Goal: Task Accomplishment & Management: Complete application form

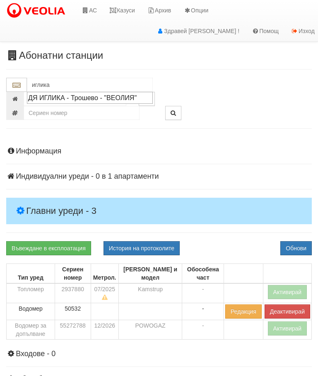
click at [98, 94] on div "ДЯ ИГЛИКА - Трошево - "ВЕОЛИЯ"" at bounding box center [89, 98] width 123 height 10
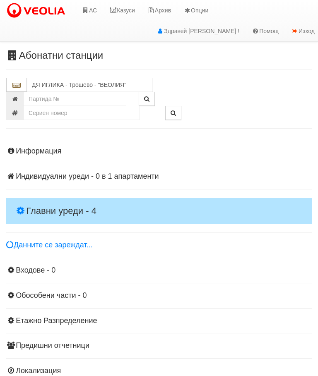
click at [64, 198] on h4 "Главни уреди - 4" at bounding box center [158, 211] width 305 height 26
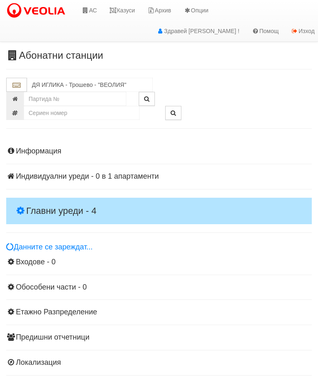
click at [67, 196] on div "Информация Параметри Брой Апартаменти: 1 Ползватели 08/2025 0 %" at bounding box center [158, 256] width 305 height 238
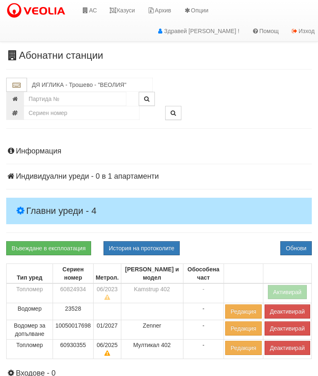
click at [284, 346] on button "Деактивирай" at bounding box center [286, 348] width 45 height 14
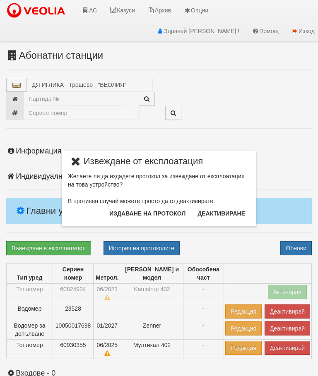
click at [154, 211] on button "Издаване на протокол" at bounding box center [147, 213] width 86 height 13
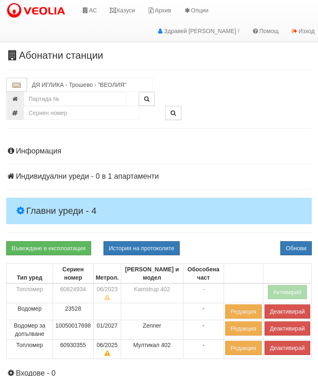
click at [225, 236] on div "Информация Параметри Брой Апартаменти: 1 Ползватели 08/2025 0 %" at bounding box center [158, 312] width 305 height 350
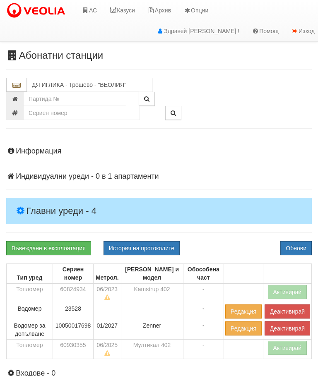
click at [282, 326] on button "Деактивирай" at bounding box center [286, 328] width 45 height 14
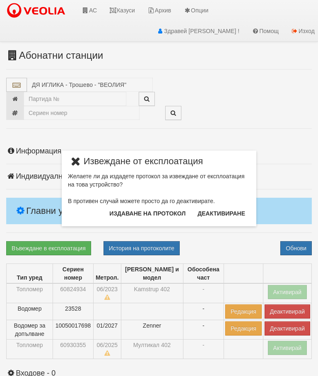
click at [152, 213] on button "Издаване на протокол" at bounding box center [147, 213] width 86 height 13
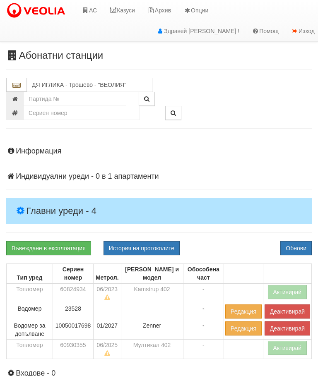
click at [227, 235] on div "Информация Параметри Брой Апартаменти: 1 Ползватели 08/2025 0 %" at bounding box center [158, 312] width 305 height 350
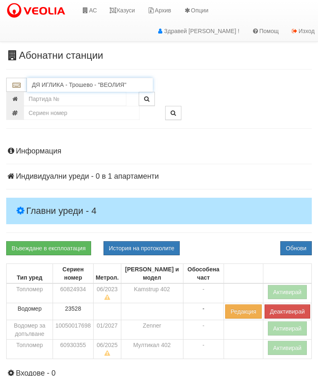
click at [82, 83] on input "ДЯ ИГЛИКА - Трошево - "ВЕОЛИЯ"" at bounding box center [90, 85] width 126 height 14
click at [81, 97] on div "ДГ №28 ПРОЛЕТ - Трошево - "ВЕОЛИЯ"" at bounding box center [89, 102] width 123 height 19
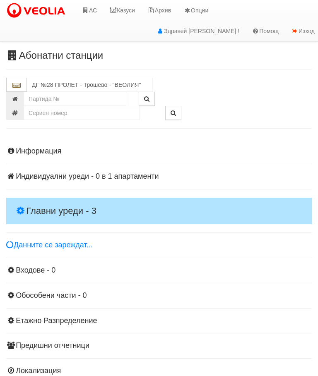
click at [62, 199] on h4 "Главни уреди - 3" at bounding box center [158, 211] width 305 height 26
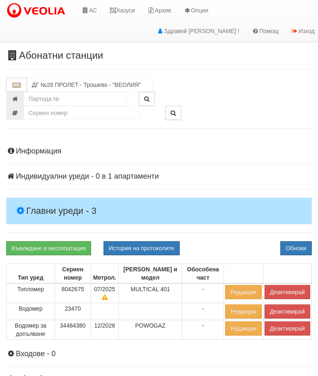
click at [280, 288] on button "Деактивирай" at bounding box center [286, 292] width 45 height 14
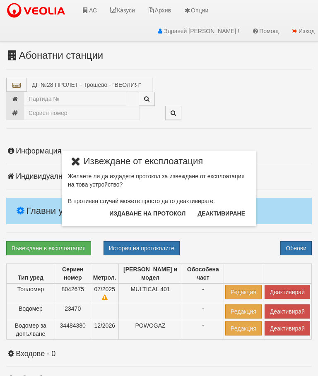
click at [146, 211] on button "Издаване на протокол" at bounding box center [147, 213] width 86 height 13
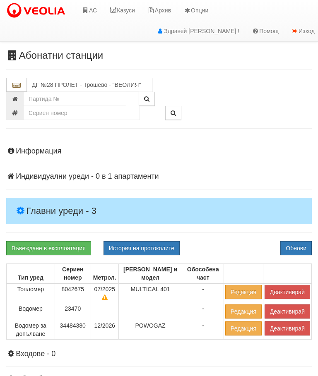
click at [240, 119] on div at bounding box center [238, 113] width 159 height 14
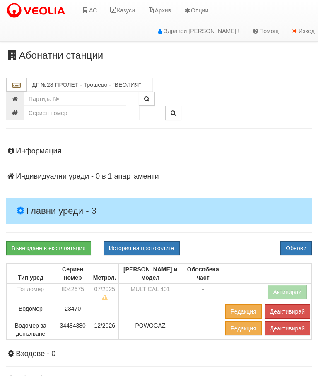
click at [278, 330] on button "Деактивирай" at bounding box center [286, 328] width 45 height 14
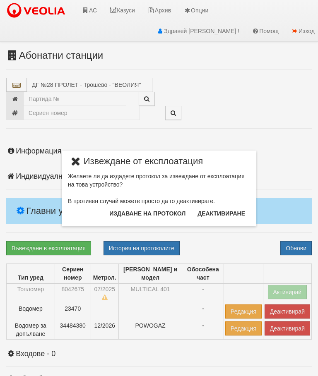
click at [158, 214] on button "Издаване на протокол" at bounding box center [147, 213] width 86 height 13
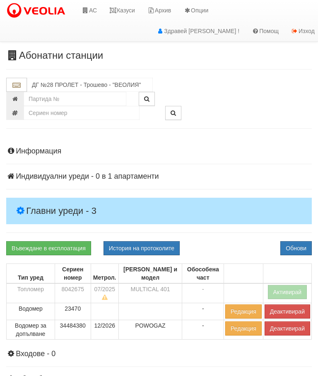
click at [239, 244] on div "Въвеждане в експлоатация История на протоколите Обнови" at bounding box center [159, 248] width 318 height 14
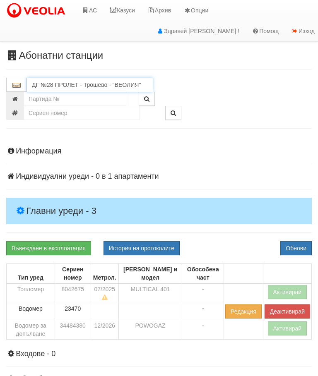
click at [76, 85] on input "ДГ №28 ПРОЛЕТ - Трошево - "ВЕОЛИЯ"" at bounding box center [90, 85] width 126 height 14
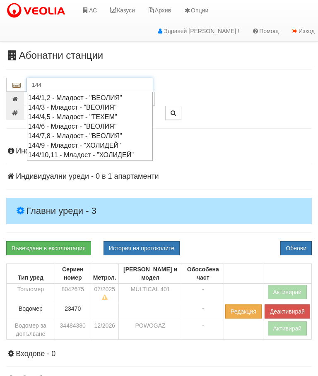
click at [71, 96] on div "144/1,2 - Младост - "ВЕОЛИЯ"" at bounding box center [89, 98] width 123 height 10
type input "144/1,2 - Младост - "ВЕОЛИЯ""
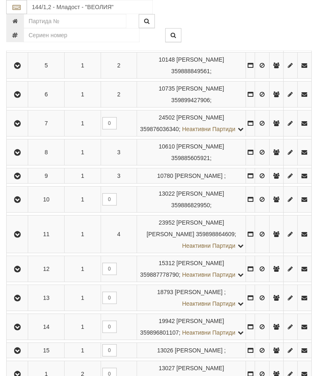
scroll to position [303, 0]
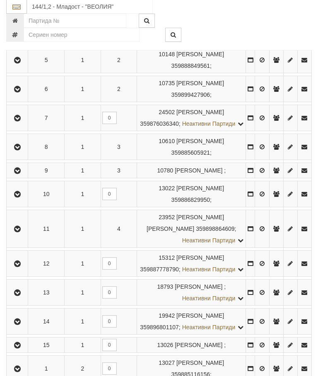
click at [22, 198] on icon "button" at bounding box center [17, 195] width 10 height 6
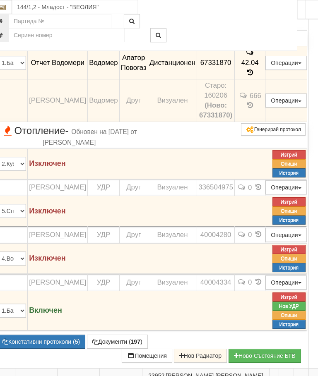
scroll to position [437, 17]
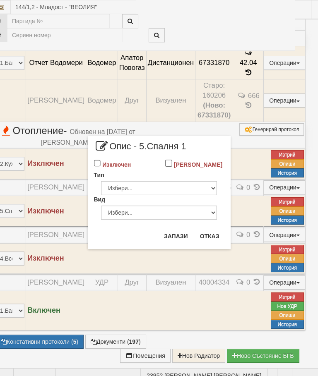
click at [94, 166] on input "Изключен" at bounding box center [97, 163] width 7 height 7
checkbox input "true"
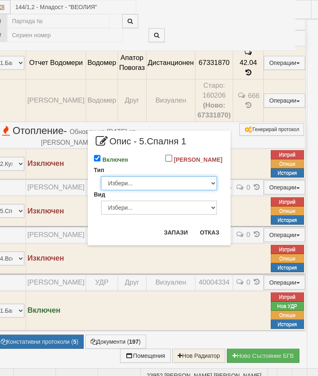
click at [205, 190] on select "Избери... Глидер Панел Тръбно конвекторен Щранг Лира Лира Друг Тип" at bounding box center [159, 183] width 116 height 14
select select "0"
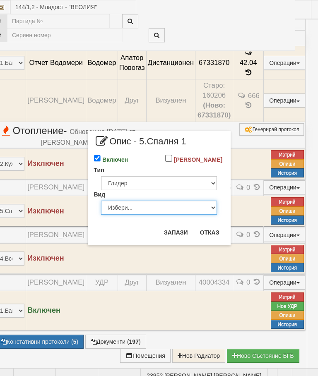
click at [206, 214] on select "Избери... Алуминий Чугун Стомана" at bounding box center [159, 208] width 116 height 14
select select "1"
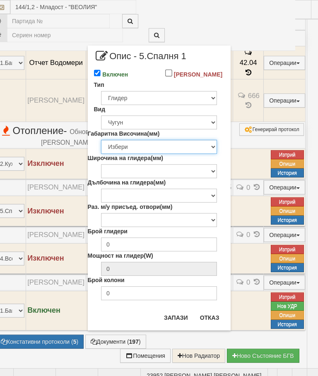
click at [203, 154] on select "Избери 376 380 383 388 390 422 430 560 580 583 588 590 680 683 690 873 980 1090" at bounding box center [159, 147] width 116 height 14
select select "590"
type input "78"
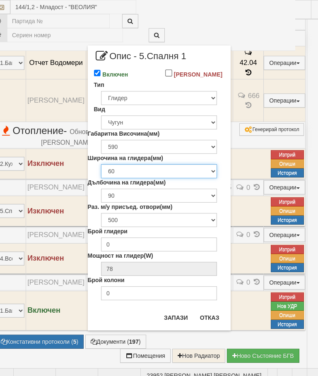
click at [209, 178] on select "60 80 100 108" at bounding box center [159, 171] width 116 height 14
select select "80"
type input "132"
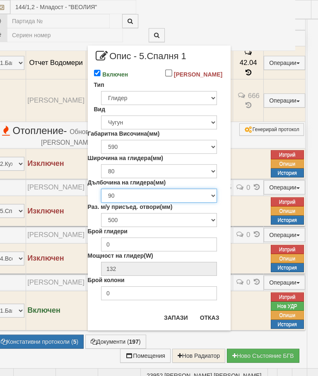
click at [206, 202] on select "90 110 140 200" at bounding box center [159, 196] width 116 height 14
select select "140"
type input "165"
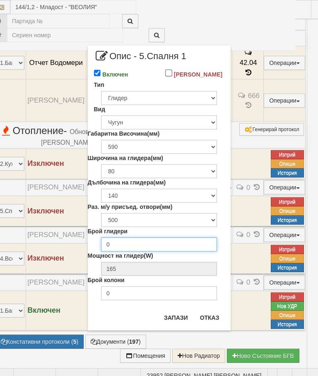
click at [177, 251] on input "0" at bounding box center [159, 244] width 116 height 14
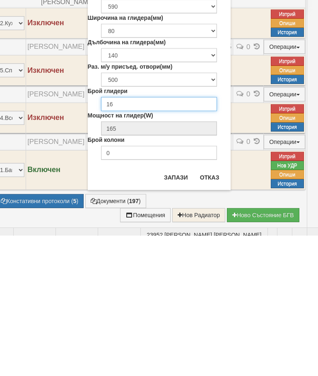
type input "16"
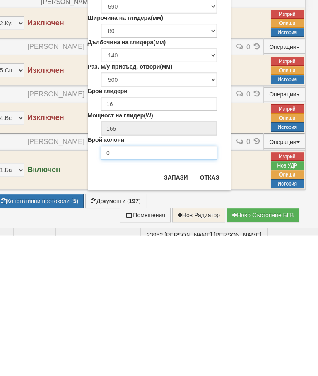
click at [128, 286] on input "0" at bounding box center [159, 293] width 116 height 14
type input "2"
click at [170, 311] on button "Запази" at bounding box center [176, 317] width 34 height 13
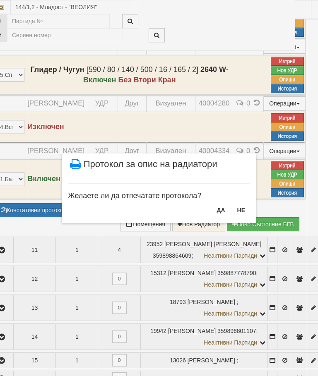
click at [236, 209] on button "НЕ" at bounding box center [241, 209] width 18 height 13
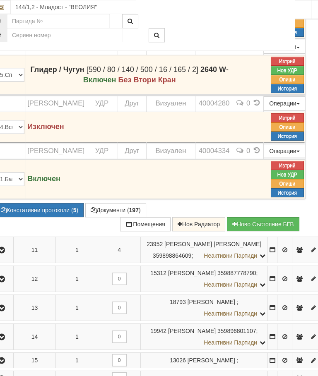
click at [303, 75] on button "Нов УДР" at bounding box center [286, 70] width 33 height 9
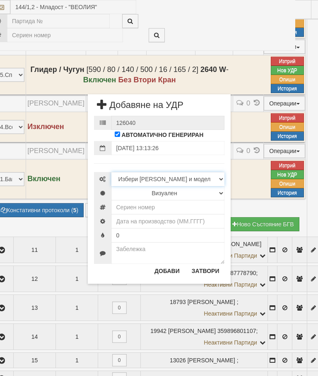
click at [215, 177] on select "Избери Марка и модел Иста Допримо Иста Екземпер Кундо Сименс визуален Сименс ра…" at bounding box center [167, 179] width 113 height 14
select select "10261a68-b13d-ea11-80f4-db42d7521b4b"
click at [214, 194] on select "Визуален Дистанционен Няма Oтклонение ВОИ Няма Щранг ВОИ" at bounding box center [167, 193] width 113 height 14
select select "2"
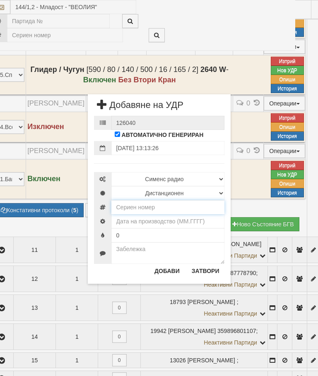
click at [144, 209] on input "number" at bounding box center [167, 207] width 113 height 14
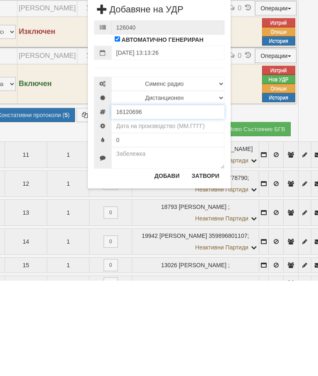
type input "16120696"
click at [170, 214] on input "text" at bounding box center [167, 221] width 113 height 14
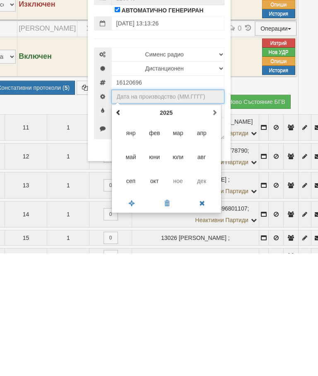
click at [149, 292] on span "окт" at bounding box center [154, 303] width 22 height 22
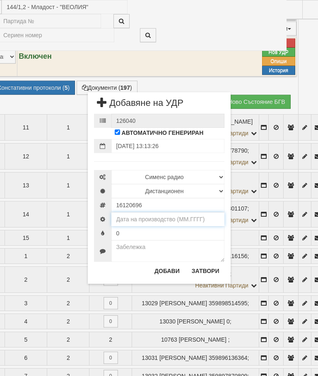
click at [173, 221] on input "text" at bounding box center [167, 219] width 113 height 14
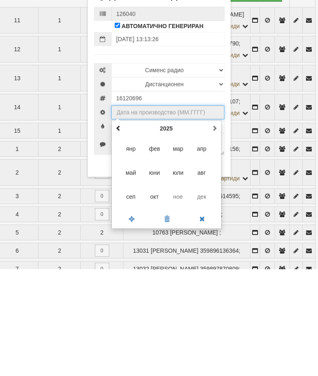
click at [129, 292] on span "сеп" at bounding box center [130, 303] width 22 height 22
type input "09.2025"
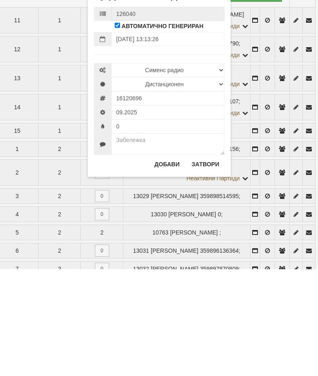
scroll to position [807, 34]
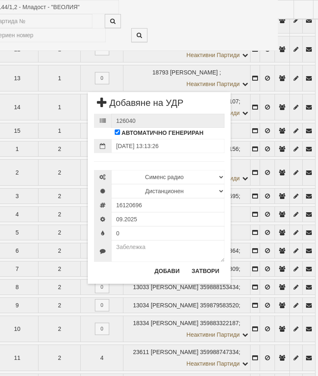
click at [160, 274] on button "Добави" at bounding box center [166, 270] width 35 height 13
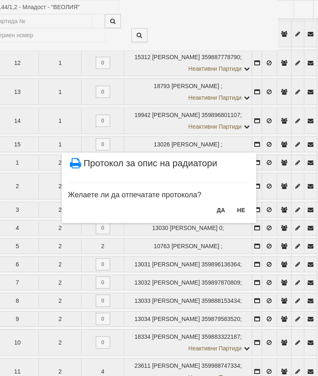
click at [241, 209] on button "НЕ" at bounding box center [241, 209] width 18 height 13
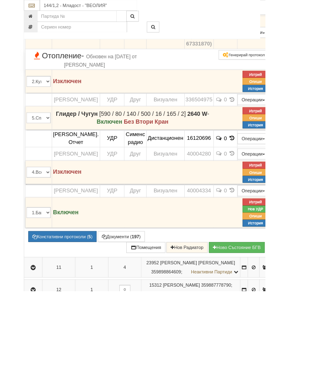
scroll to position [530, 0]
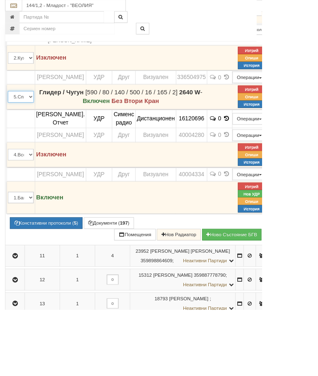
click at [41, 124] on select "1.Баня 2.Кухня 3.Тоалетна 4.Всекидневна 5.Спалня 1 6.Спалня 2 7.Коридор 8.Терас…" at bounding box center [25, 117] width 31 height 14
select select "4"
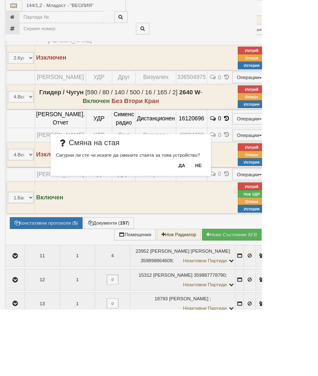
click at [229, 199] on button "Да" at bounding box center [220, 200] width 18 height 13
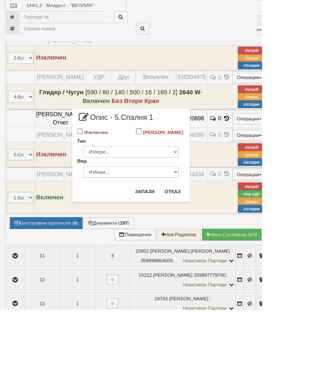
click at [131, 158] on label "Изключен" at bounding box center [116, 161] width 29 height 8
click at [101, 158] on input "Изключен" at bounding box center [97, 159] width 7 height 7
checkbox input "true"
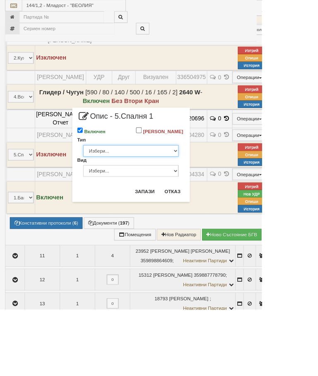
click at [217, 189] on select "Избери... Глидер Панел Тръбно конвекторен Щранг Лира Лира Друг Тип" at bounding box center [159, 183] width 116 height 14
select select "0"
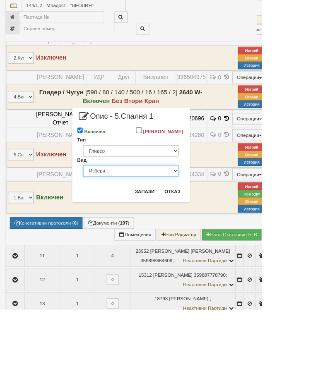
click at [217, 214] on select "Избери... Алуминий Чугун Стомана" at bounding box center [159, 208] width 116 height 14
select select "1"
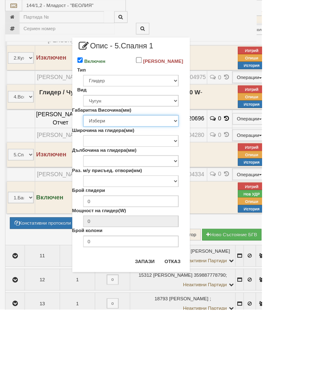
click at [217, 154] on select "Избери 376 380 383 388 390 422 430 560 580 583 588 590 680 683 690 873 980 1090" at bounding box center [159, 147] width 116 height 14
select select "590"
type input "78"
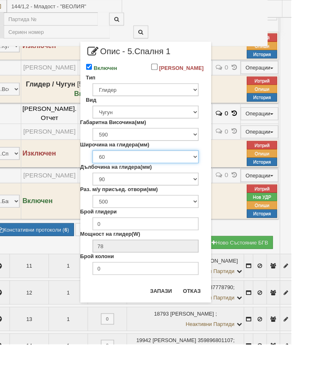
click at [217, 177] on select "60 80 100 108" at bounding box center [159, 171] width 116 height 14
select select "80"
type input "132"
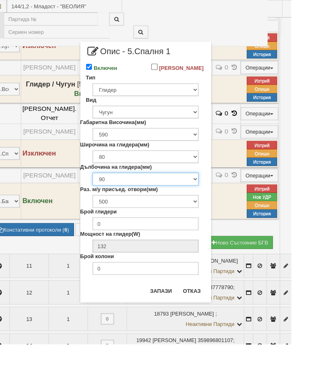
click at [217, 203] on select "90 110 140 200" at bounding box center [159, 196] width 116 height 14
select select "140"
type input "165"
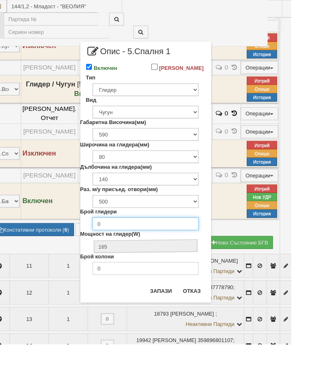
click at [193, 251] on input "0" at bounding box center [159, 244] width 116 height 14
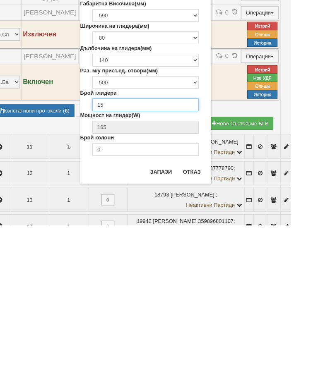
type input "15"
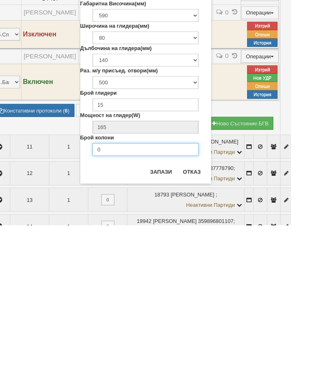
click at [148, 286] on input "0" at bounding box center [159, 293] width 116 height 14
type input "2"
click at [182, 311] on button "Запази" at bounding box center [176, 317] width 34 height 13
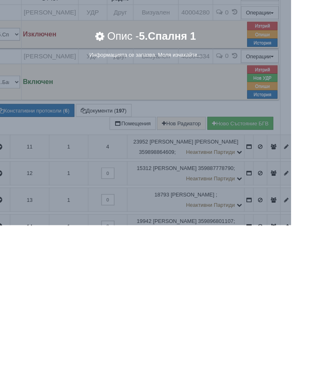
scroll to position [681, 19]
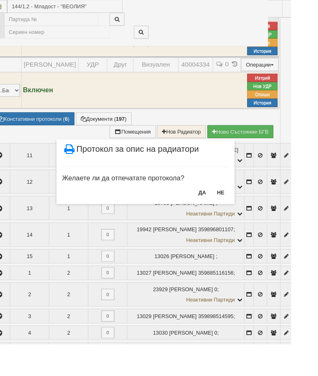
click at [250, 209] on button "НЕ" at bounding box center [241, 209] width 18 height 13
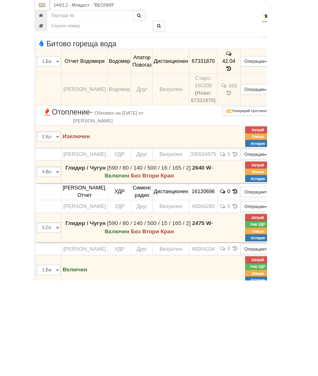
scroll to position [478, 0]
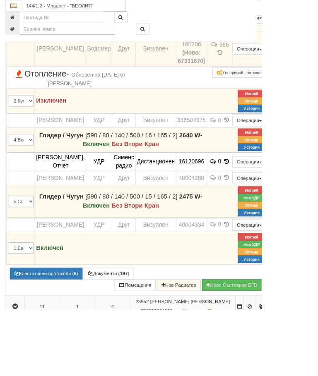
click at [317, 244] on button "Нов УДР" at bounding box center [305, 239] width 33 height 9
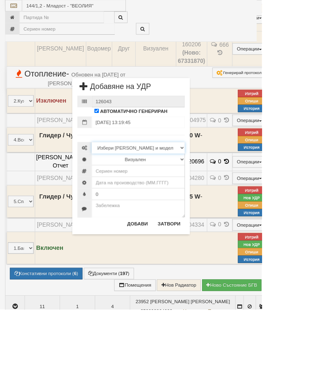
click at [224, 178] on select "Избери Марка и модел Иста Допримо Иста Екземпер Кундо Сименс визуален Сименс ра…" at bounding box center [167, 179] width 113 height 14
select select "10261a68-b13d-ea11-80f4-db42d7521b4b"
click at [224, 196] on select "Визуален Дистанционен Няма Oтклонение ВОИ Няма Щранг ВОИ" at bounding box center [167, 193] width 113 height 14
select select "2"
click at [183, 204] on input "number" at bounding box center [167, 208] width 113 height 14
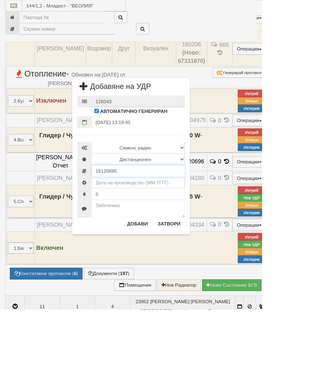
type input "16120695"
click at [207, 222] on input "text" at bounding box center [167, 222] width 113 height 14
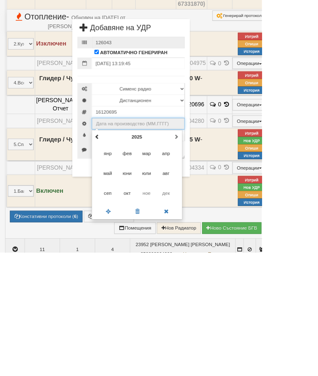
click at [142, 292] on span "сеп" at bounding box center [130, 303] width 22 height 22
type input "09.2025"
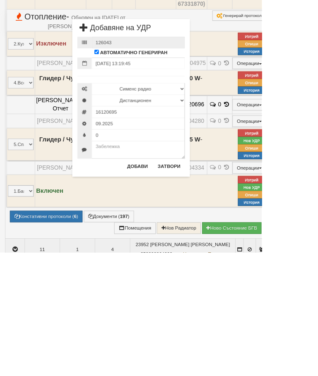
scroll to position [547, 0]
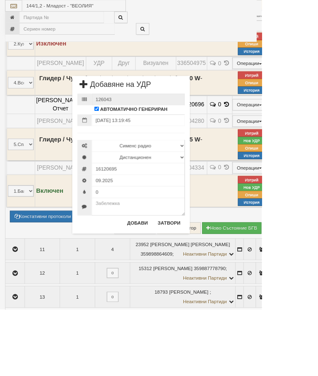
click at [184, 274] on button "Добави" at bounding box center [166, 270] width 35 height 13
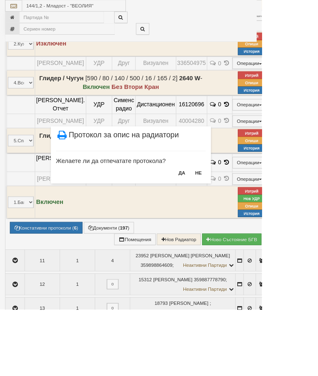
click at [250, 210] on button "НЕ" at bounding box center [241, 209] width 18 height 13
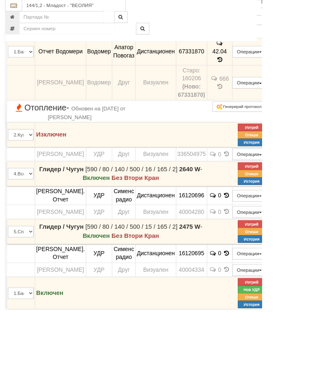
scroll to position [512, 0]
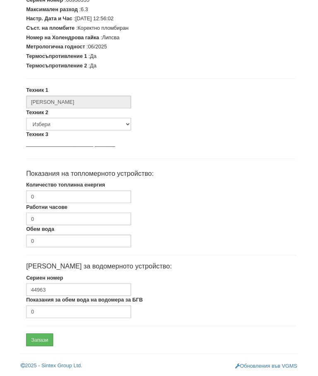
scroll to position [210, 0]
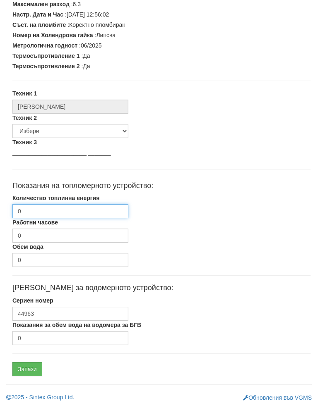
click at [88, 213] on input "0" at bounding box center [70, 220] width 116 height 14
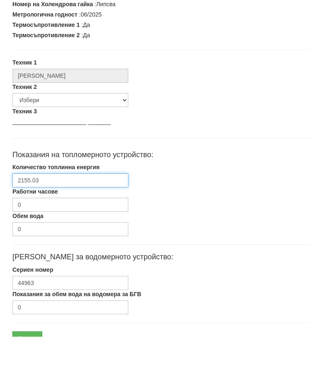
scroll to position [249, 0]
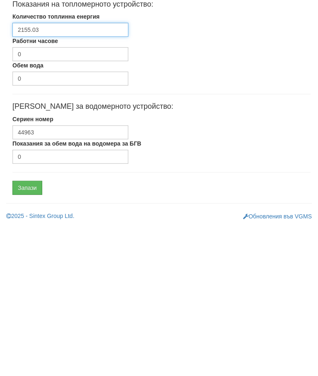
type input "2155.03"
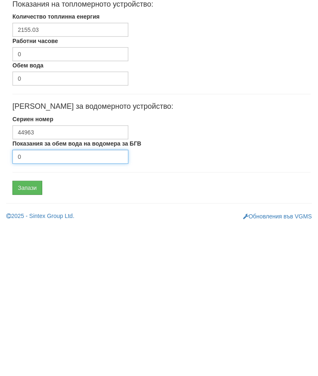
click at [60, 300] on input "0" at bounding box center [70, 307] width 116 height 14
type input "7849"
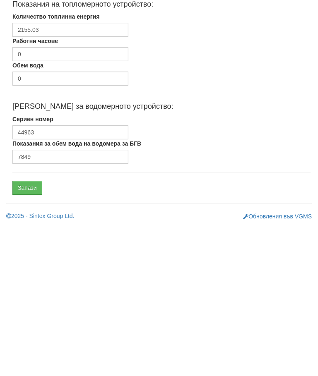
click at [31, 331] on input "Запази" at bounding box center [27, 338] width 30 height 14
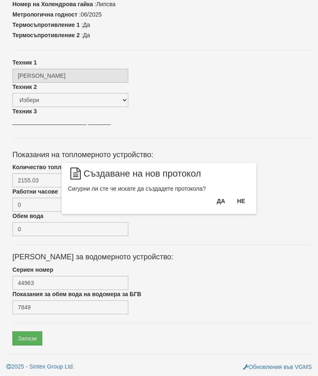
click at [213, 197] on button "Да" at bounding box center [220, 200] width 18 height 13
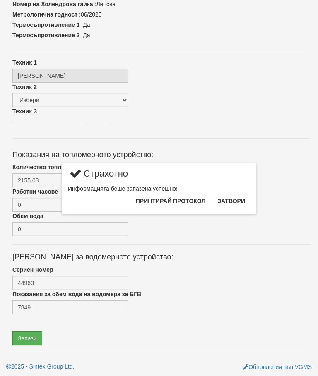
click at [231, 201] on button "Затвори" at bounding box center [231, 200] width 38 height 13
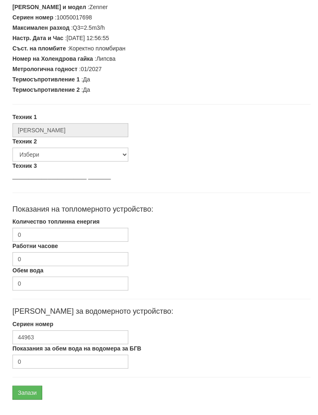
scroll to position [210, 0]
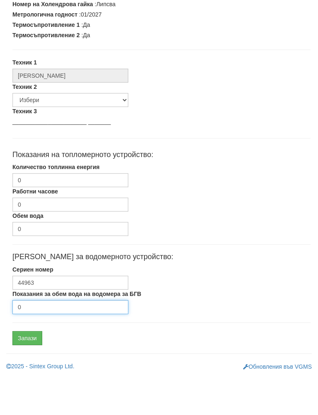
click at [66, 339] on input "0" at bounding box center [70, 346] width 116 height 14
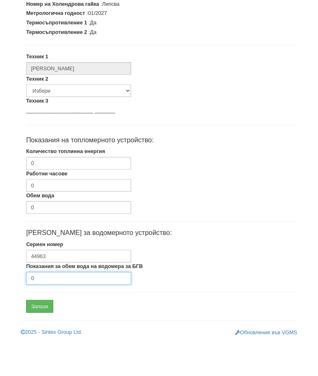
scroll to position [249, 0]
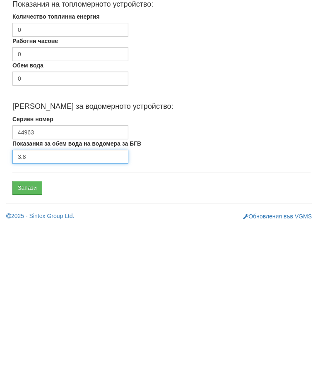
type input "3.8"
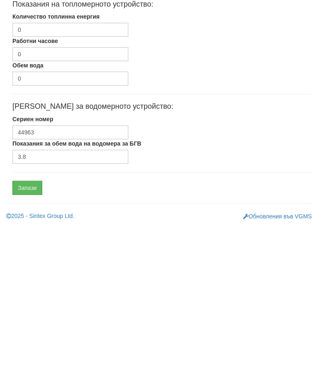
click at [32, 331] on input "Запази" at bounding box center [27, 338] width 30 height 14
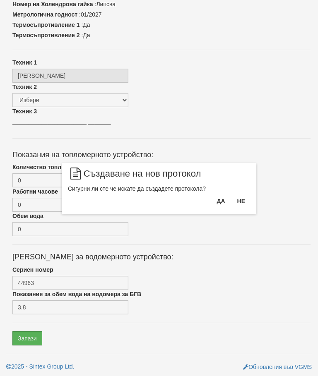
click at [215, 199] on button "Да" at bounding box center [220, 200] width 18 height 13
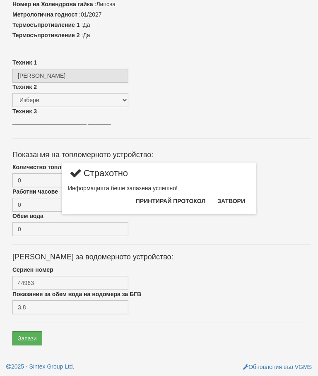
click at [234, 200] on button "Затвори" at bounding box center [231, 200] width 38 height 13
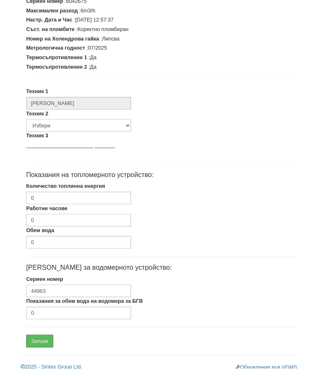
scroll to position [210, 0]
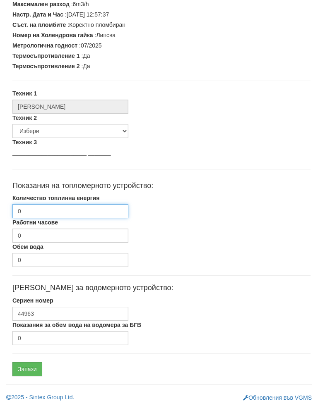
click at [94, 213] on input "0" at bounding box center [70, 220] width 116 height 14
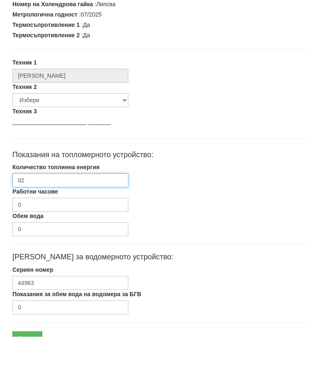
type input "0"
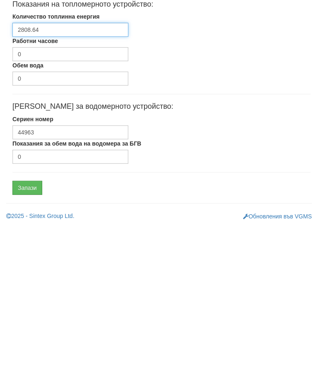
type input "2808.64"
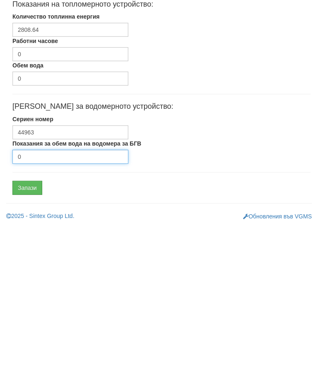
click at [76, 300] on input "0" at bounding box center [70, 307] width 116 height 14
type input "88674"
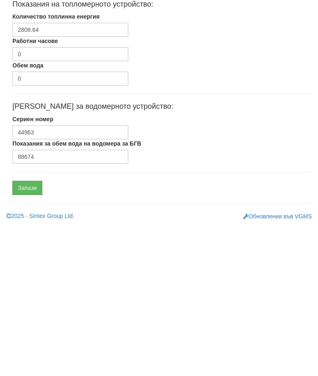
click at [34, 331] on input "Запази" at bounding box center [27, 338] width 30 height 14
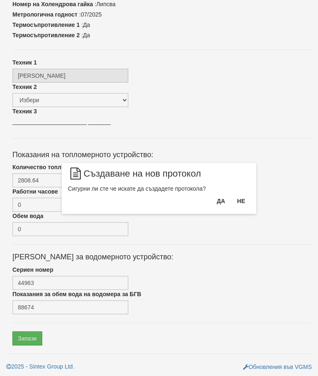
click at [217, 202] on button "Да" at bounding box center [220, 200] width 18 height 13
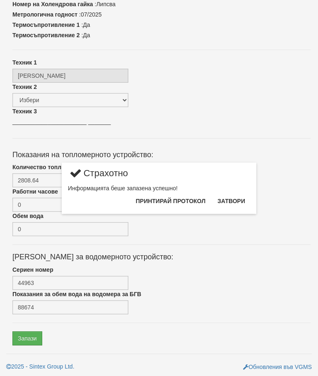
click at [234, 201] on button "Затвори" at bounding box center [231, 200] width 38 height 13
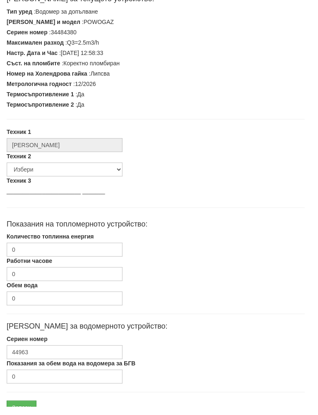
scroll to position [210, 3]
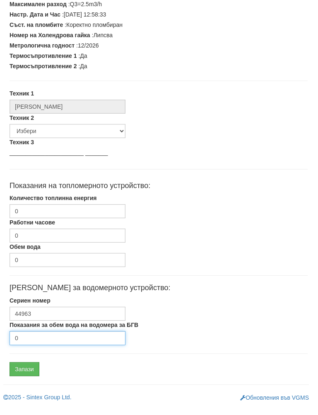
click at [62, 339] on input "0" at bounding box center [68, 346] width 116 height 14
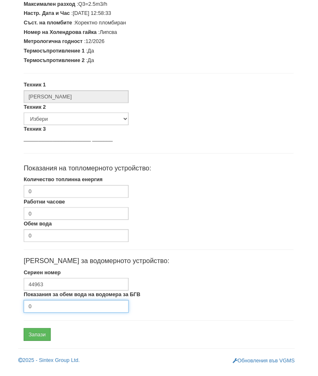
scroll to position [249, 0]
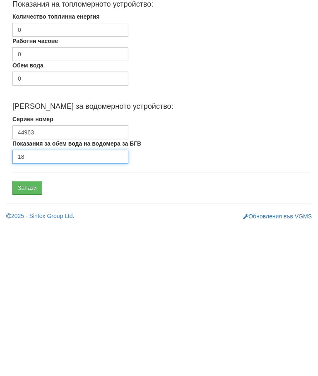
type input "18"
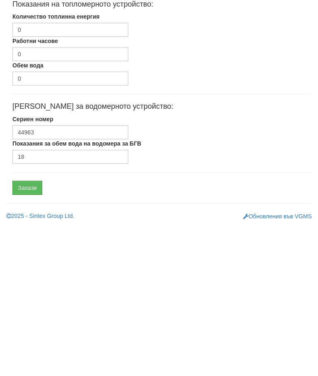
click at [33, 331] on input "Запази" at bounding box center [27, 338] width 30 height 14
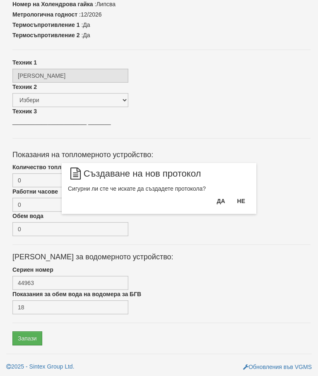
click at [222, 196] on button "Да" at bounding box center [220, 200] width 18 height 13
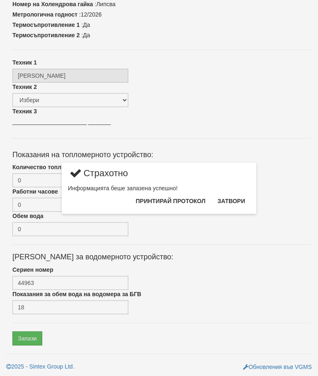
click at [236, 198] on button "Затвори" at bounding box center [231, 200] width 38 height 13
